Goal: Task Accomplishment & Management: Complete application form

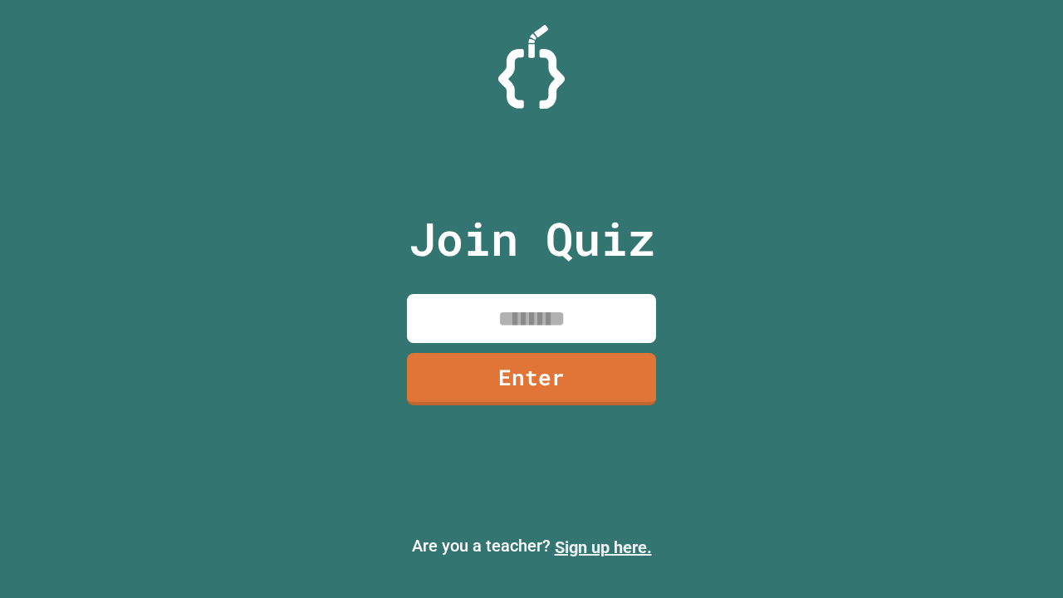
click at [603, 547] on link "Sign up here." at bounding box center [603, 547] width 97 height 20
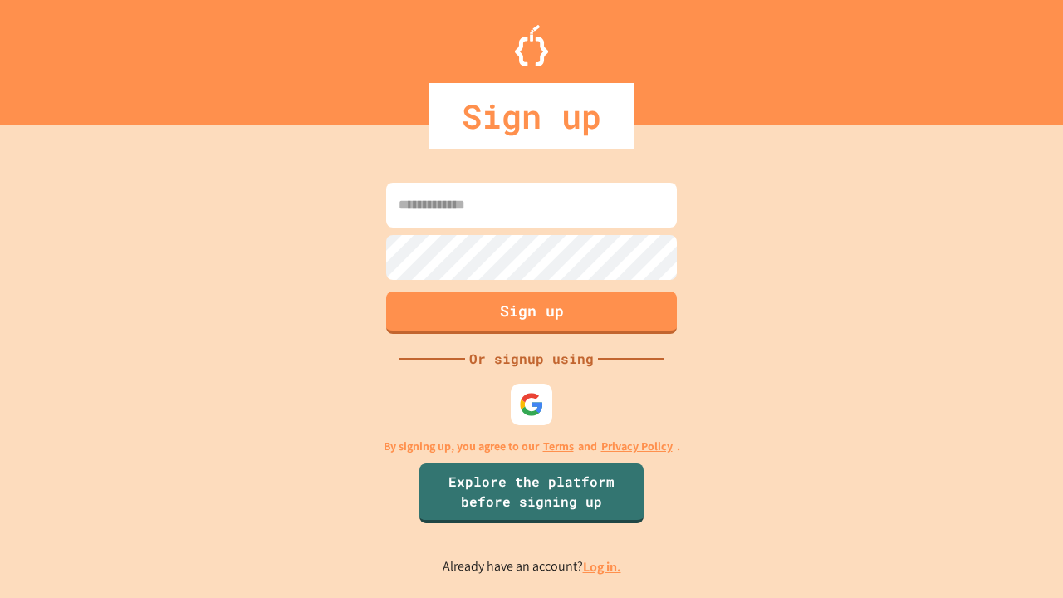
click at [603, 566] on link "Log in." at bounding box center [602, 566] width 38 height 17
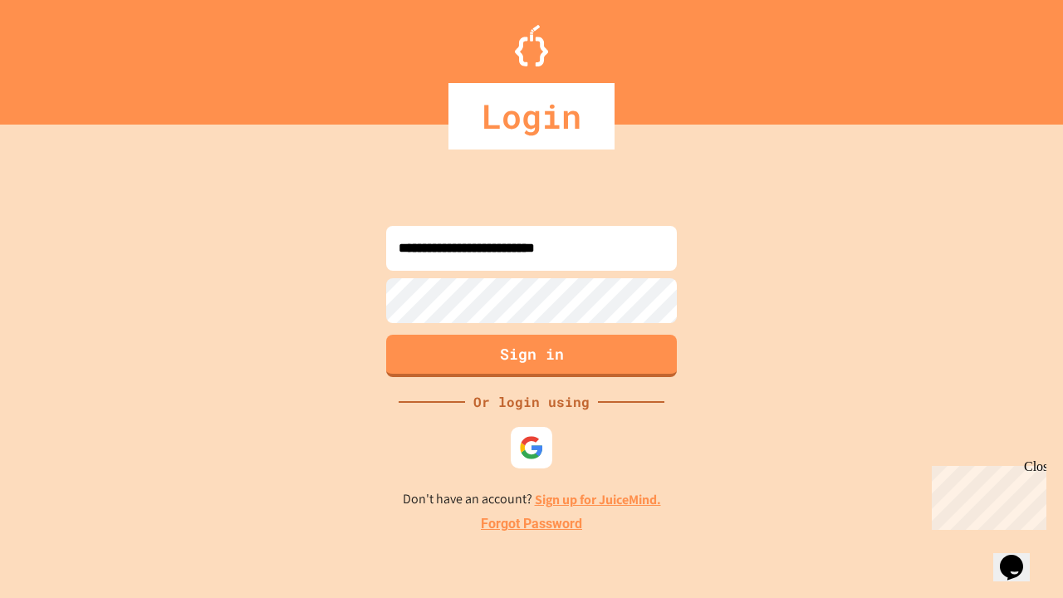
type input "**********"
